Goal: Check status: Check status

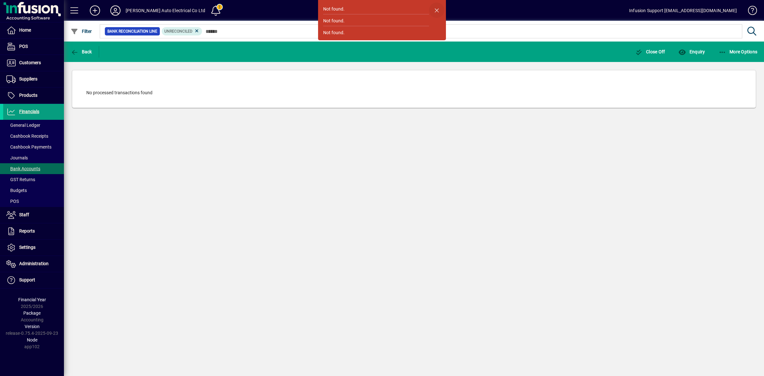
click at [436, 11] on span "button" at bounding box center [436, 10] width 15 height 15
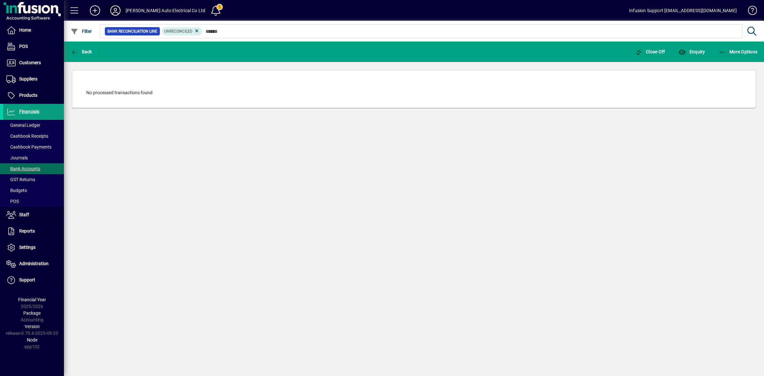
click at [117, 12] on icon at bounding box center [115, 10] width 13 height 10
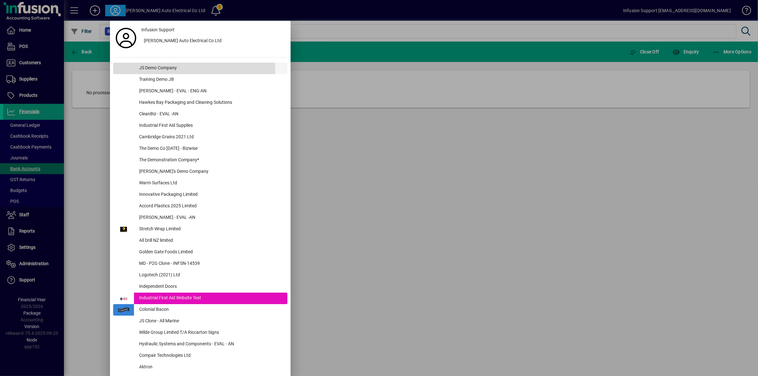
click at [143, 71] on div "JS Demo Company" at bounding box center [210, 69] width 153 height 12
